Goal: Navigation & Orientation: Go to known website

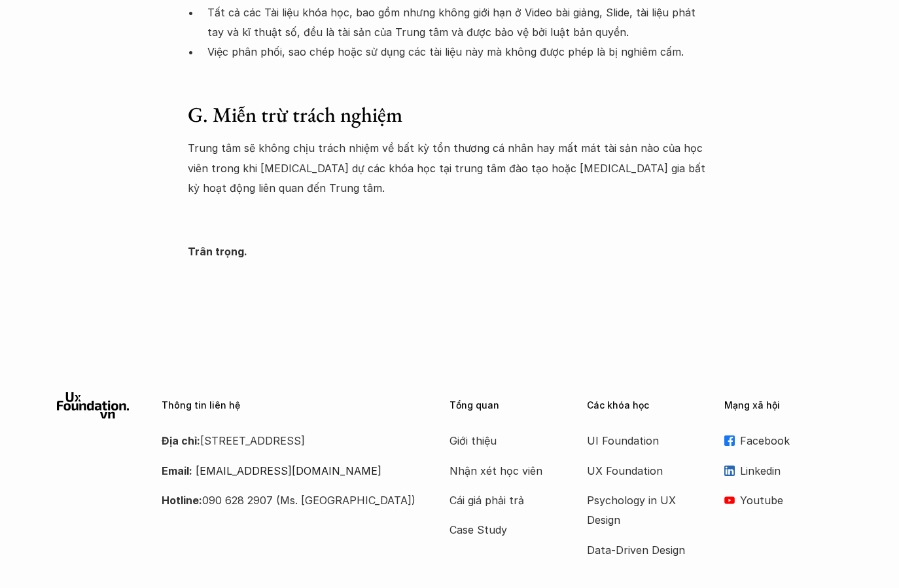
scroll to position [2408, 0]
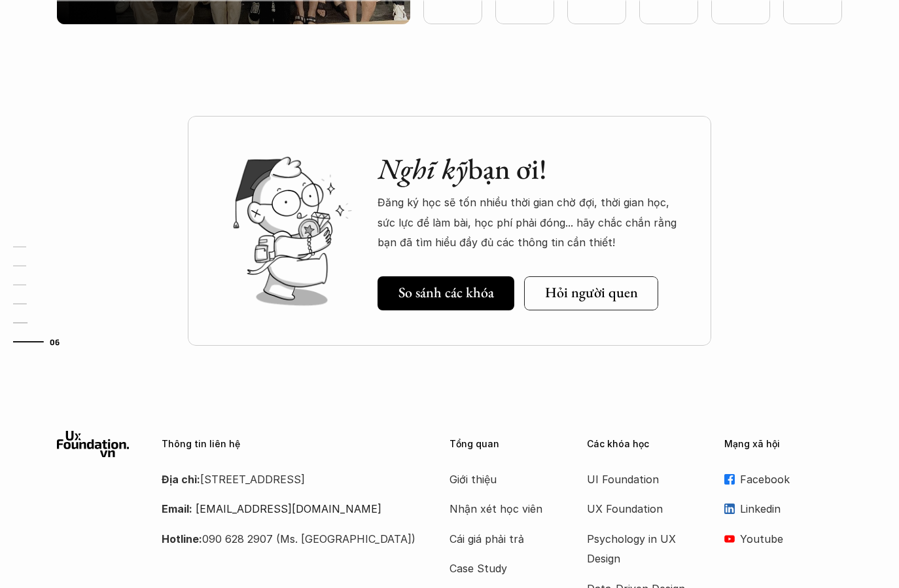
scroll to position [4427, 0]
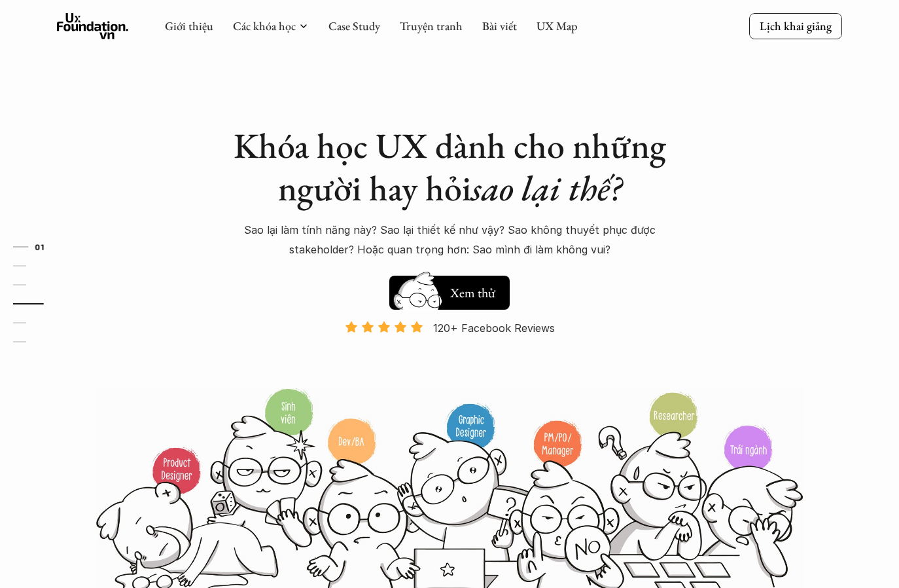
scroll to position [2250, 0]
